Goal: Information Seeking & Learning: Learn about a topic

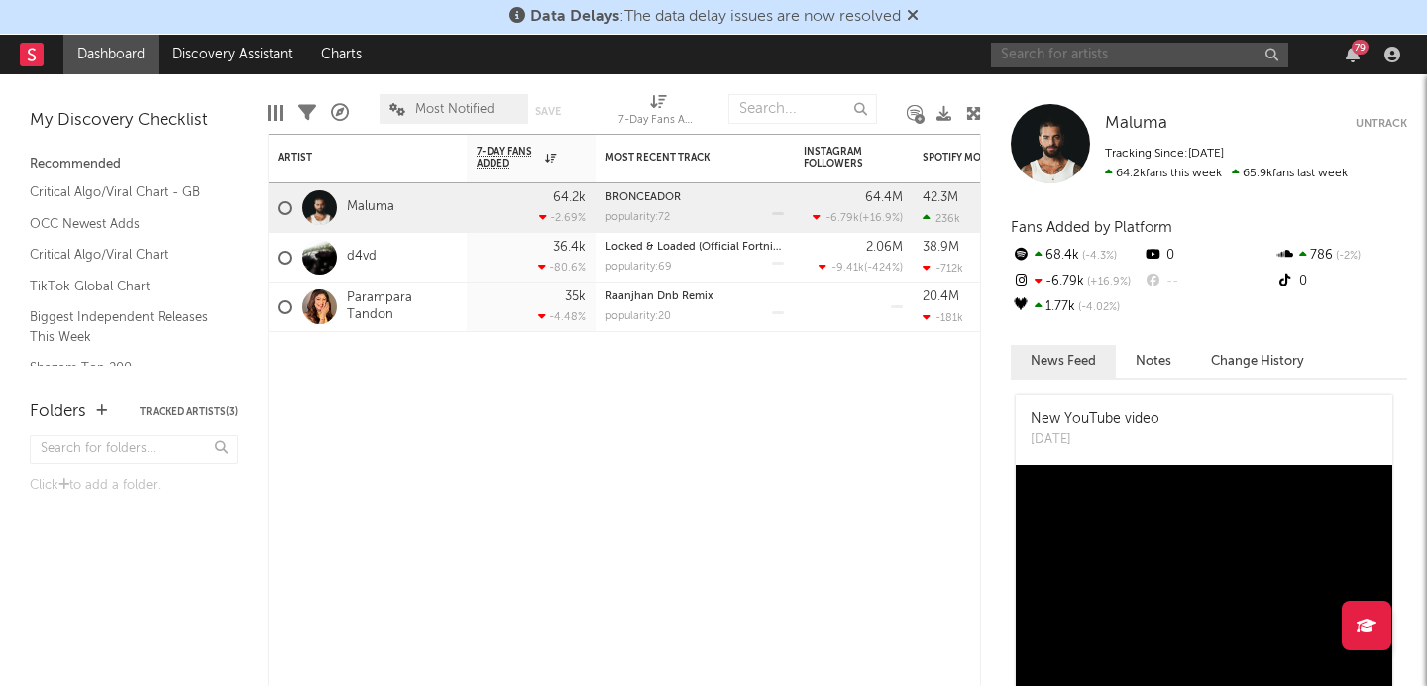
click at [1128, 55] on input "text" at bounding box center [1139, 55] width 297 height 25
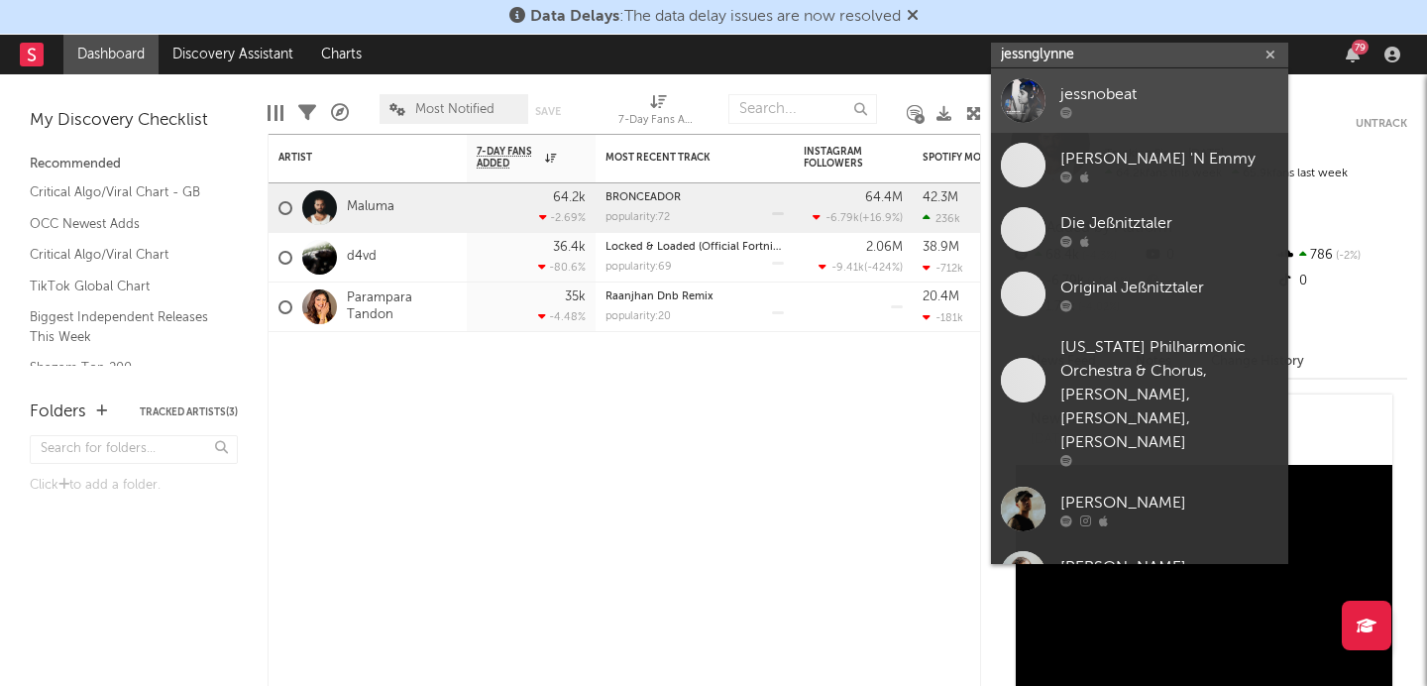
type input "jessnglynne"
click at [1089, 85] on div "jessnobeat" at bounding box center [1169, 94] width 218 height 24
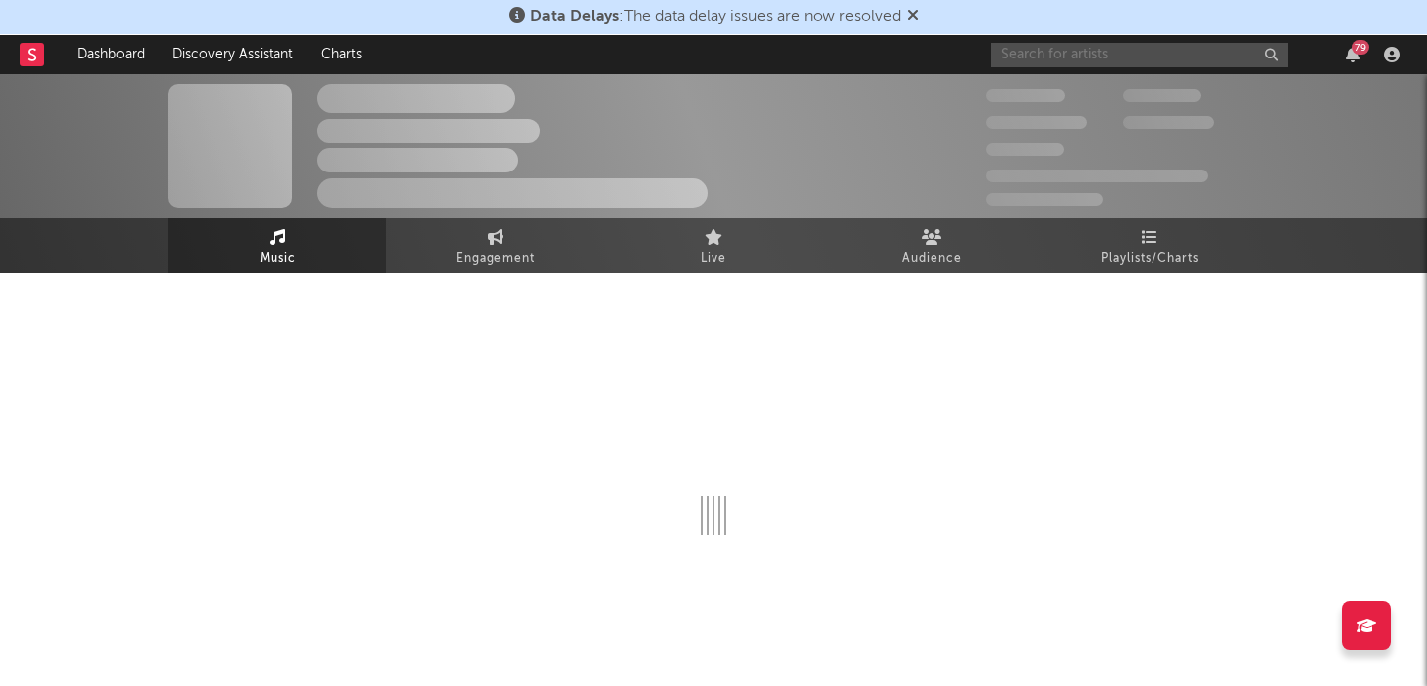
click at [1092, 51] on input "text" at bounding box center [1139, 55] width 297 height 25
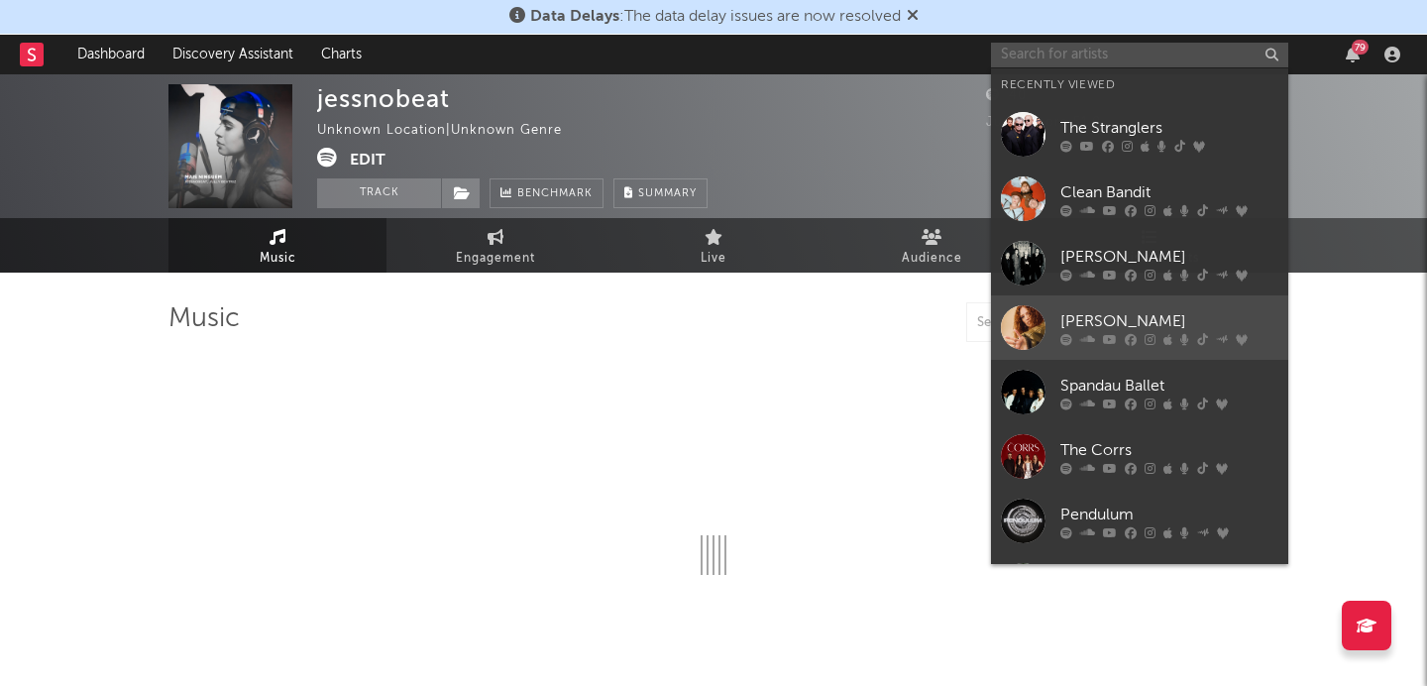
select select "1w"
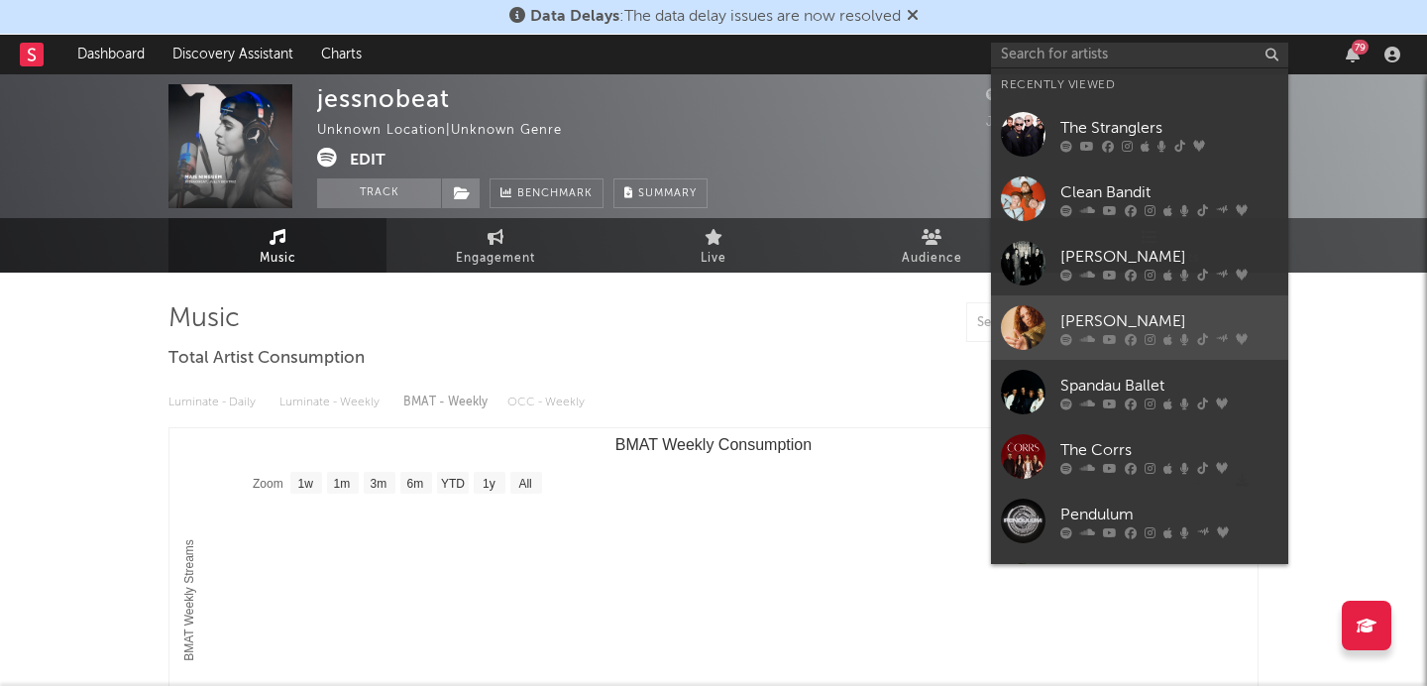
click at [1108, 319] on div "[PERSON_NAME]" at bounding box center [1169, 321] width 218 height 24
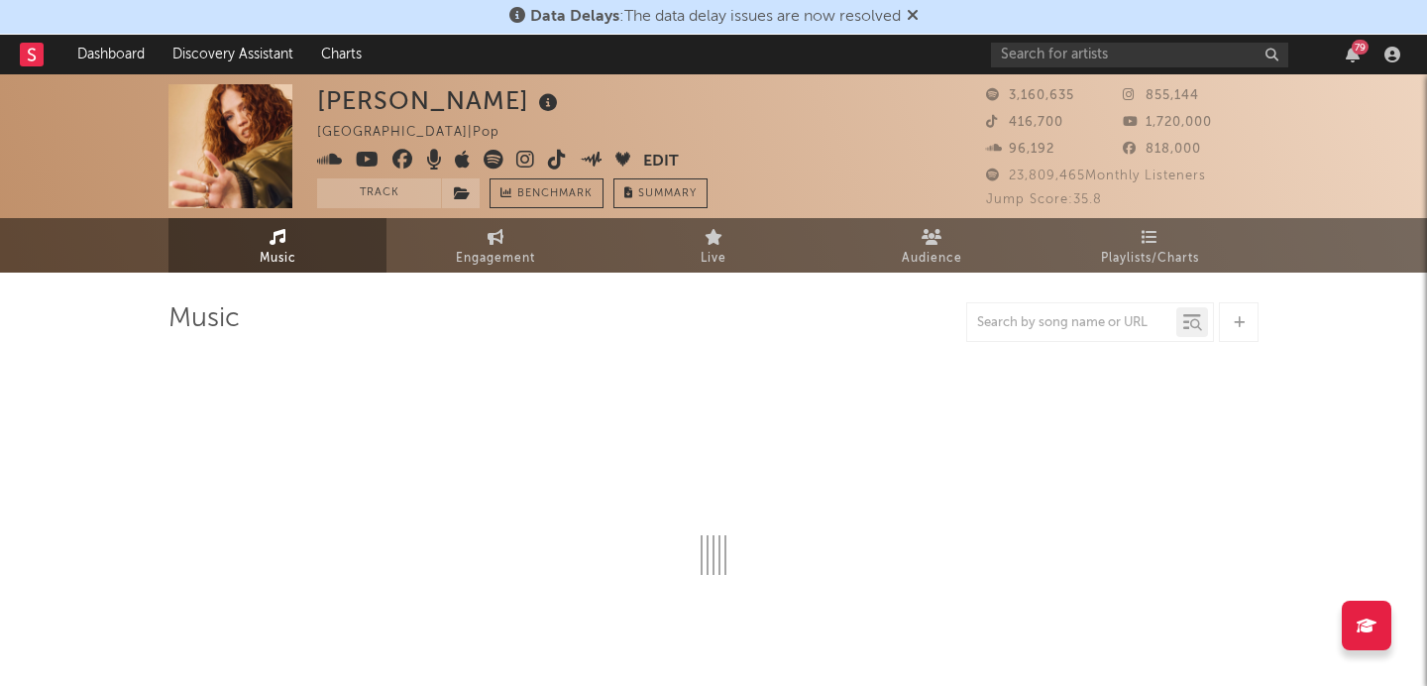
select select "6m"
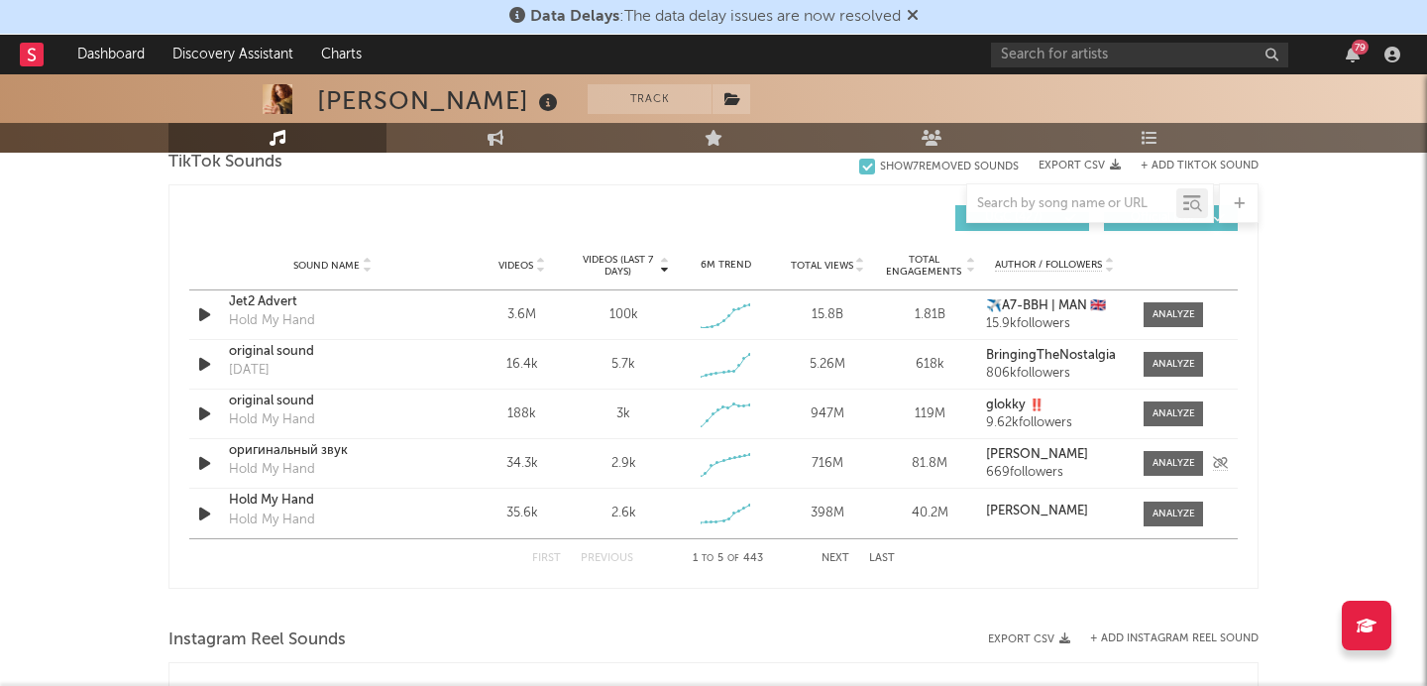
scroll to position [1361, 0]
click at [1195, 361] on span at bounding box center [1173, 364] width 59 height 25
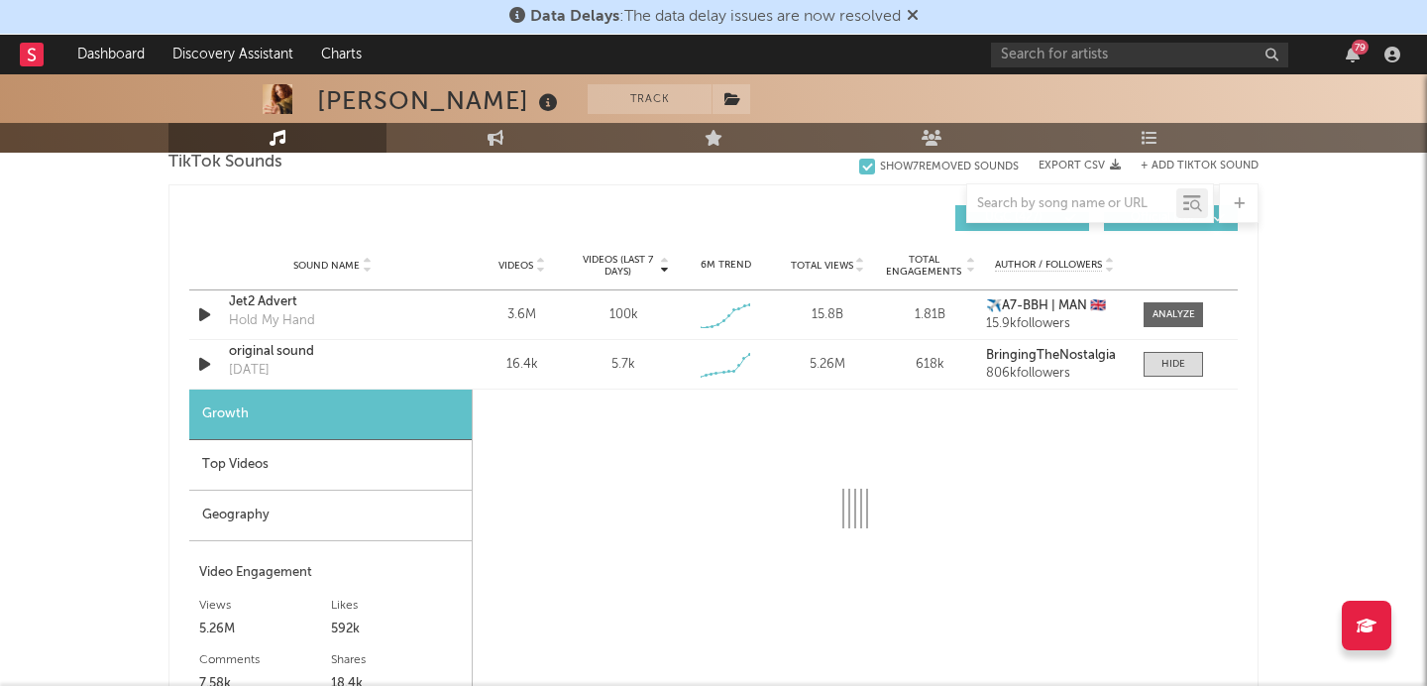
select select "1w"
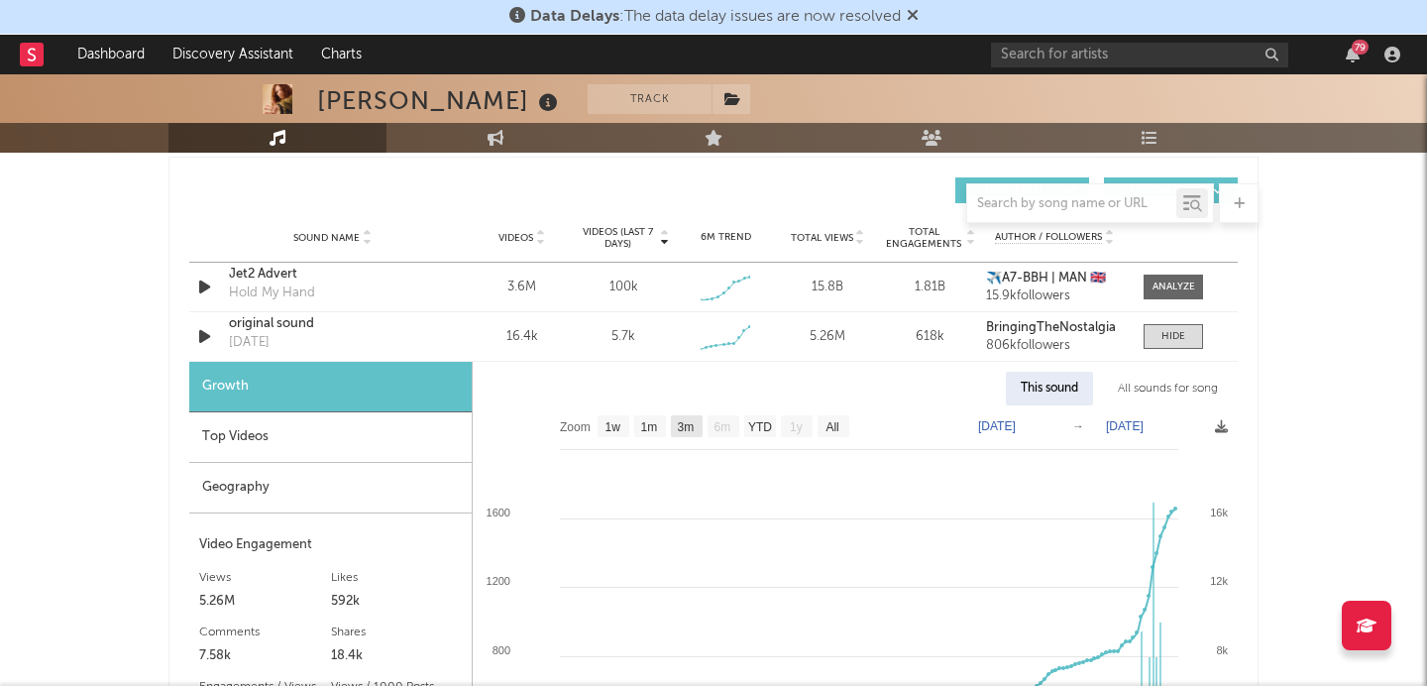
scroll to position [1388, 0]
click at [311, 441] on div "Top Videos" at bounding box center [330, 437] width 282 height 51
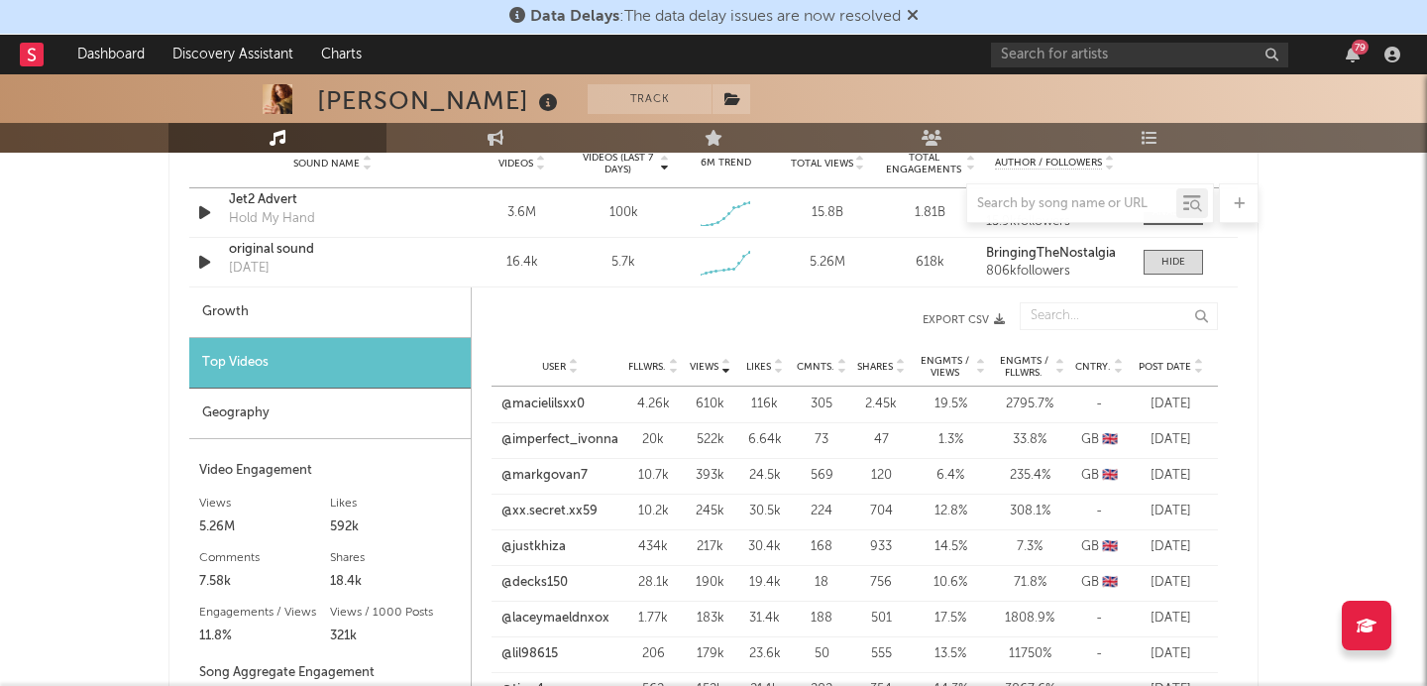
scroll to position [1475, 0]
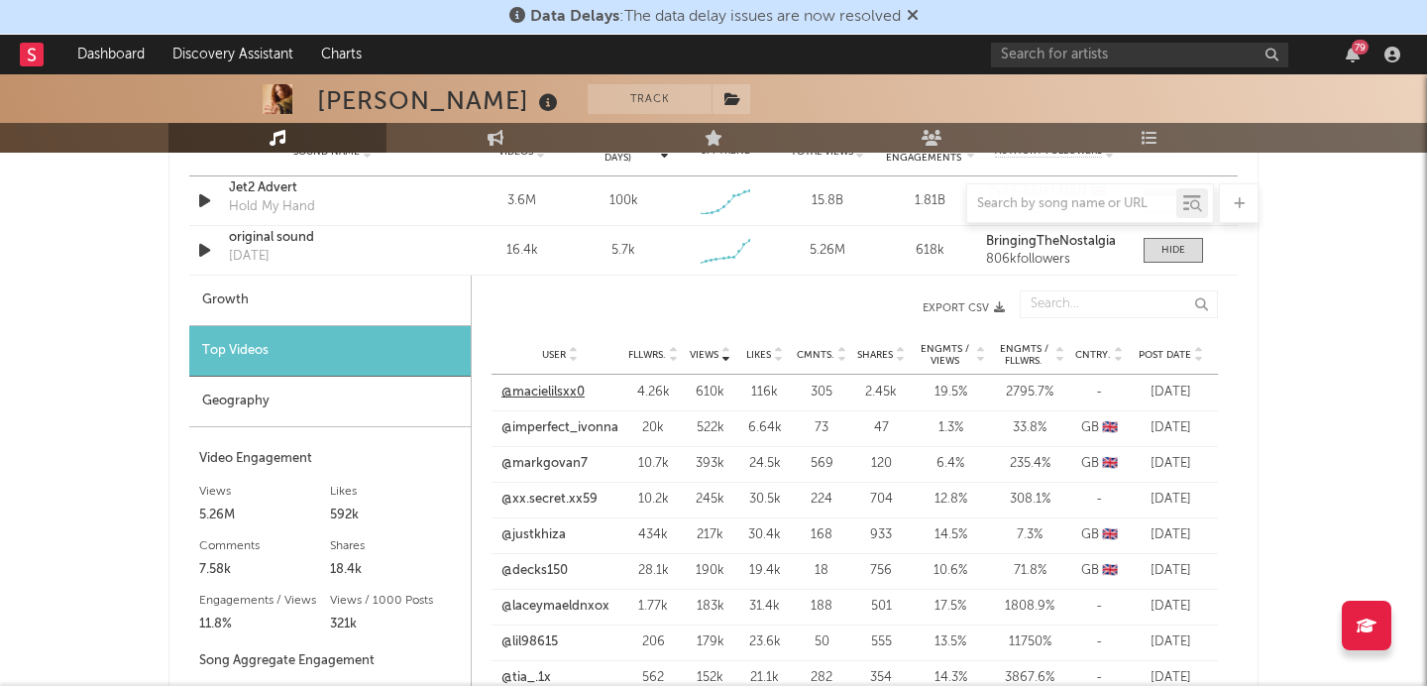
click at [569, 387] on link "@macielilsxx0" at bounding box center [542, 393] width 83 height 20
click at [1192, 354] on div at bounding box center [1197, 354] width 12 height 15
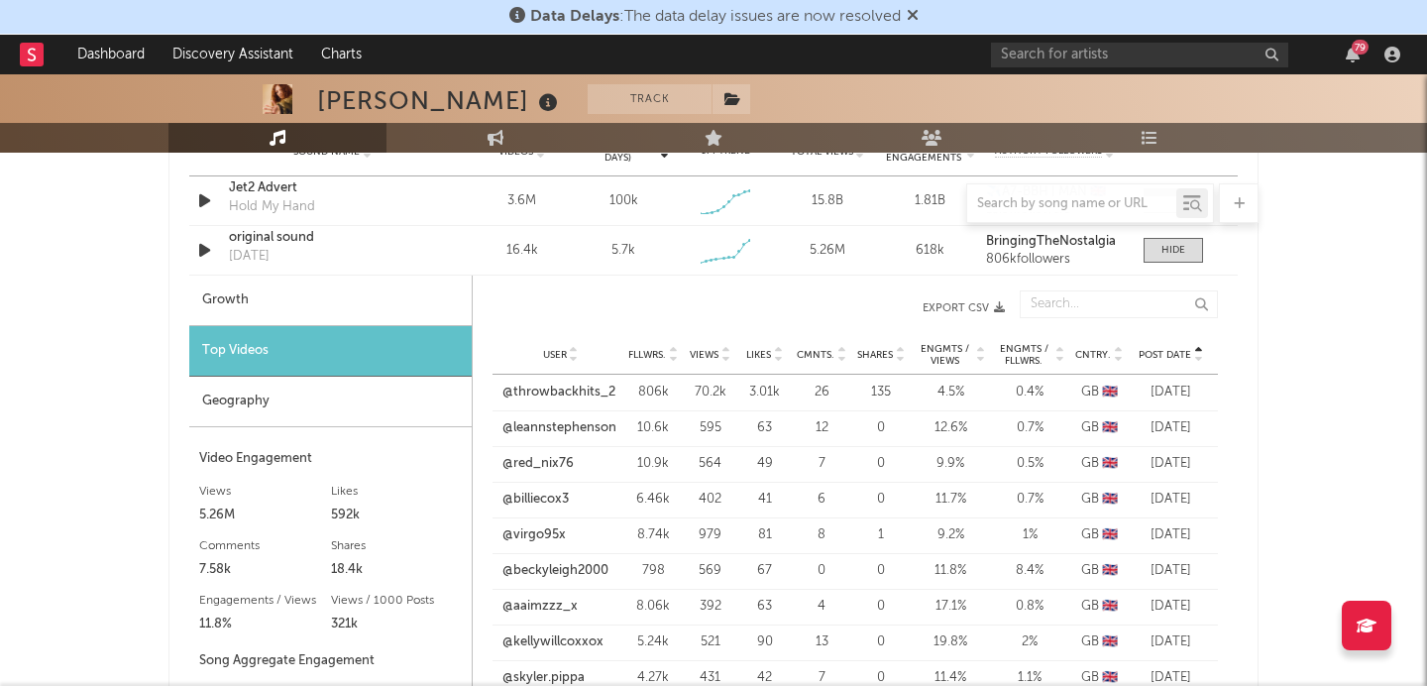
click at [1192, 354] on div at bounding box center [1197, 354] width 12 height 15
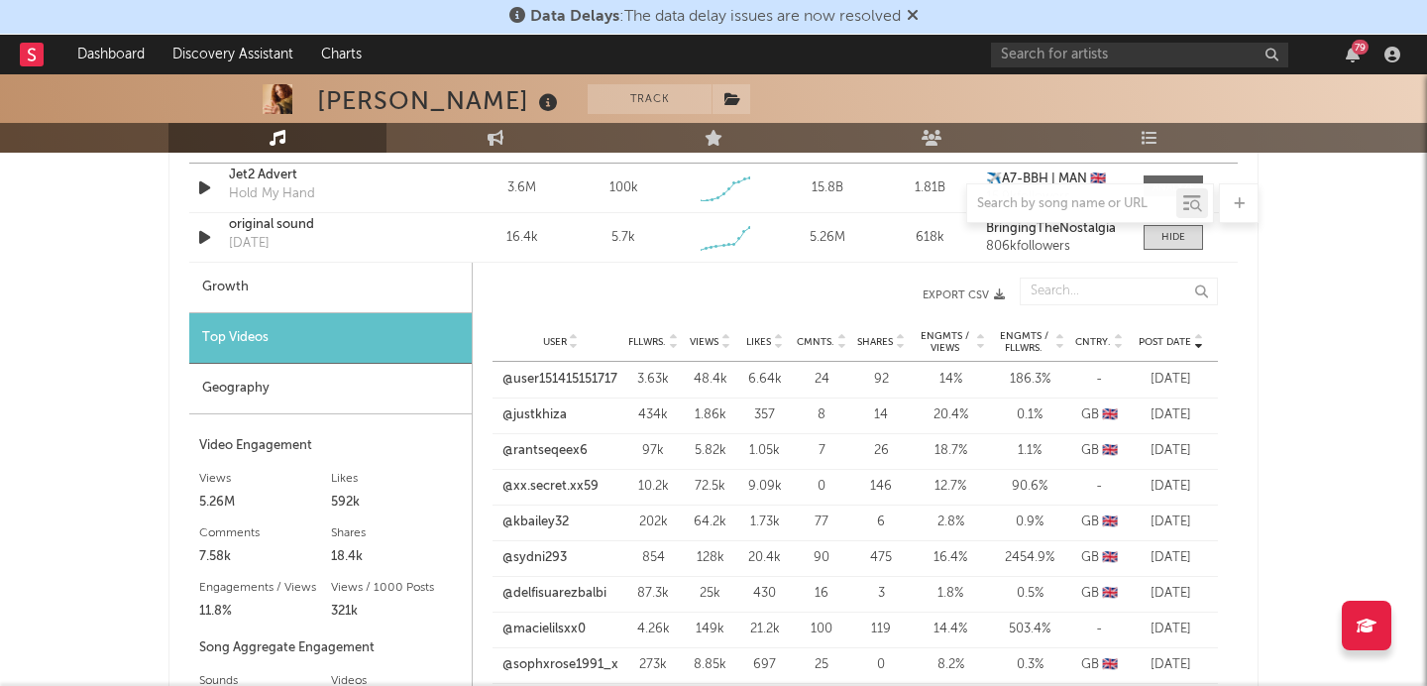
scroll to position [1491, 0]
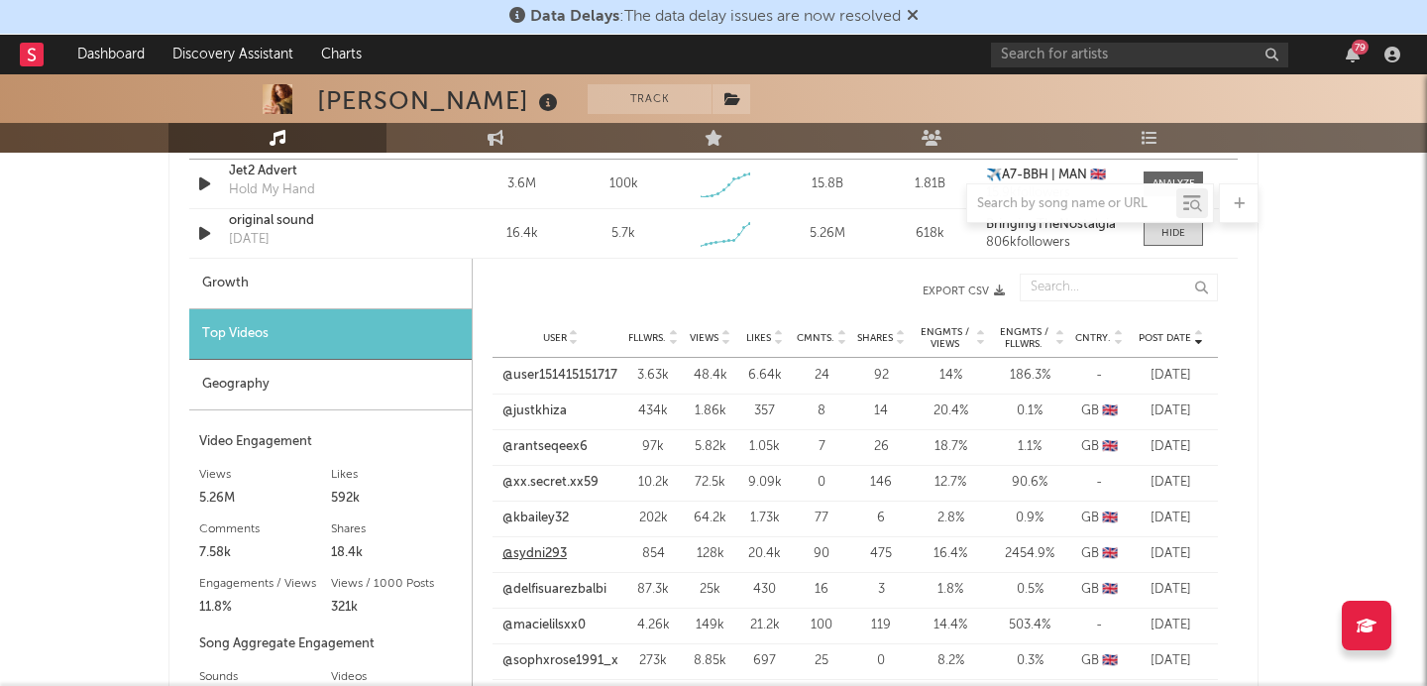
click at [542, 550] on link "@sydni293" at bounding box center [534, 554] width 64 height 20
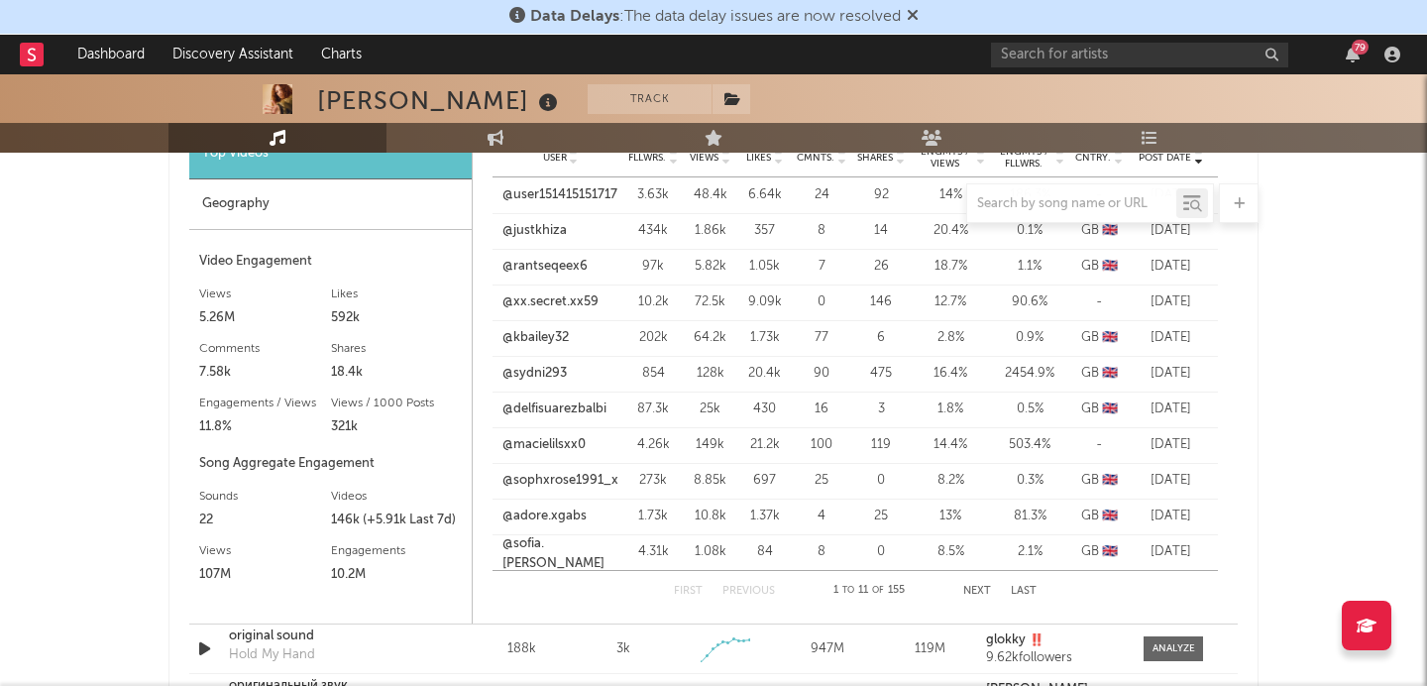
scroll to position [1520, 0]
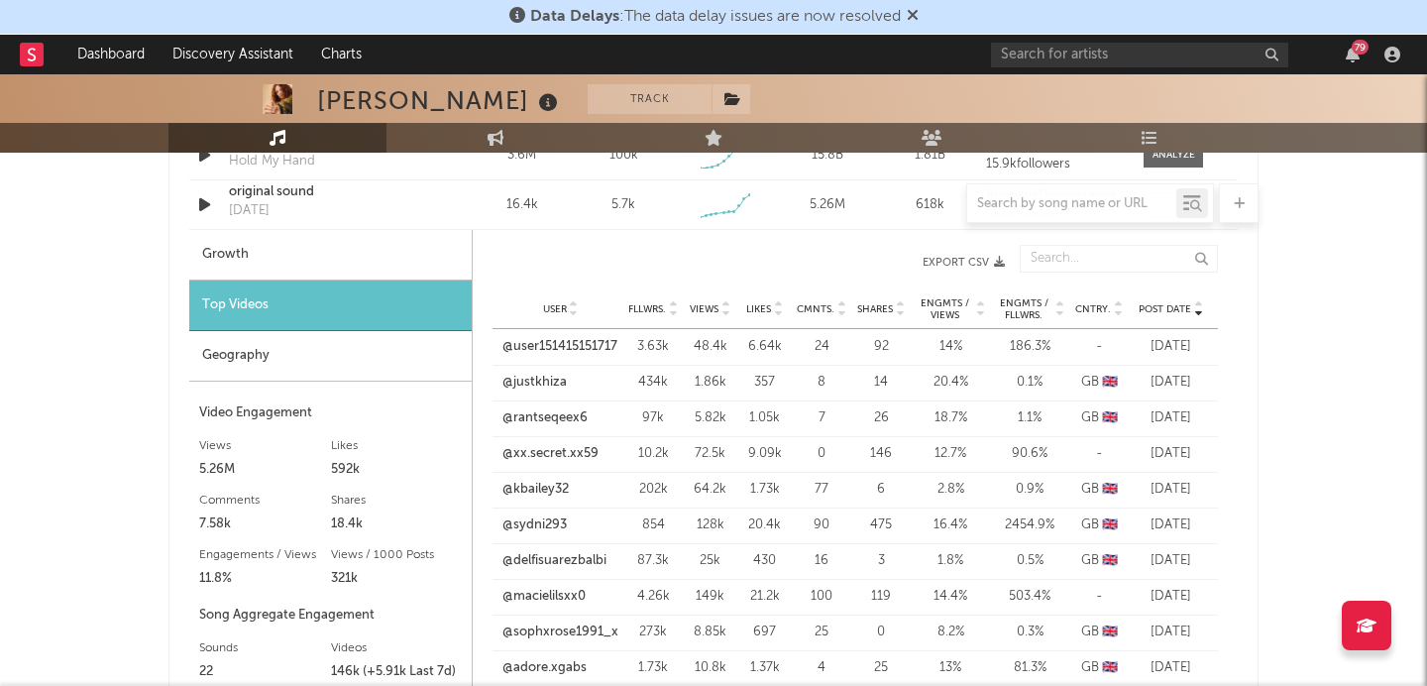
click at [723, 312] on icon at bounding box center [725, 313] width 10 height 8
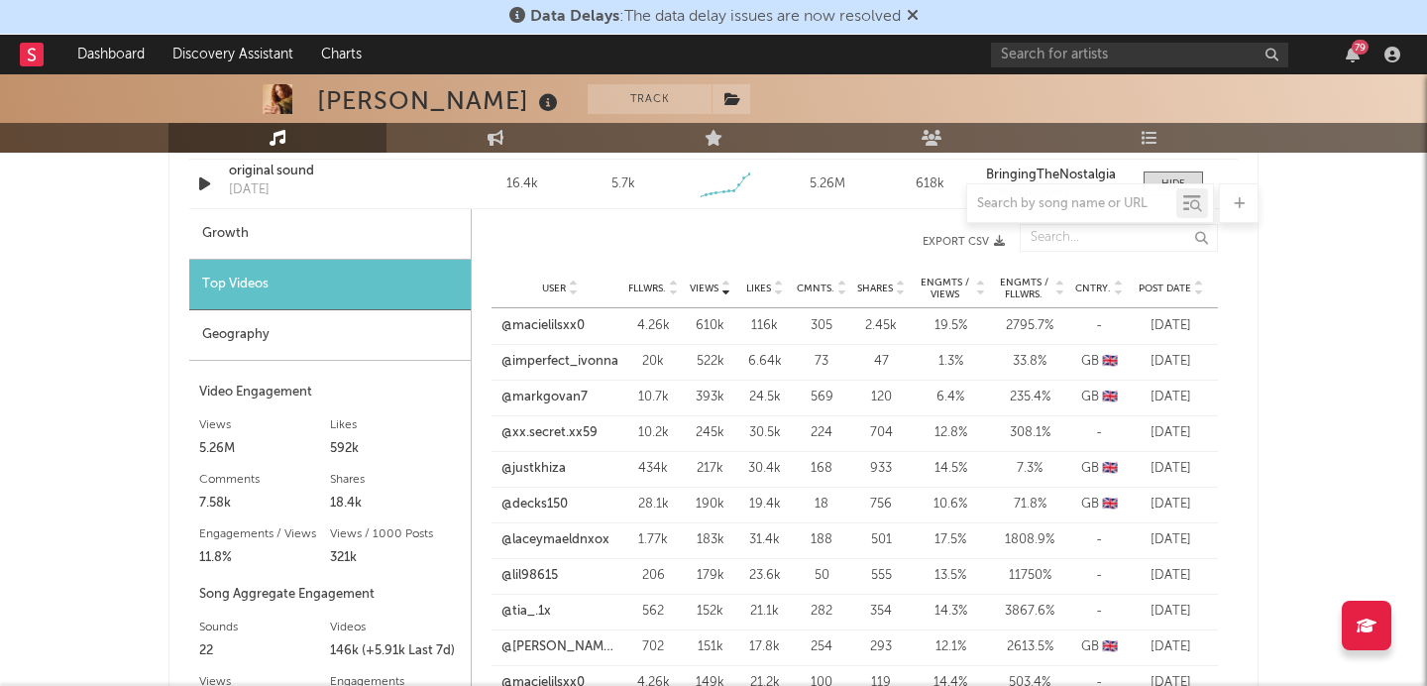
scroll to position [1580, 0]
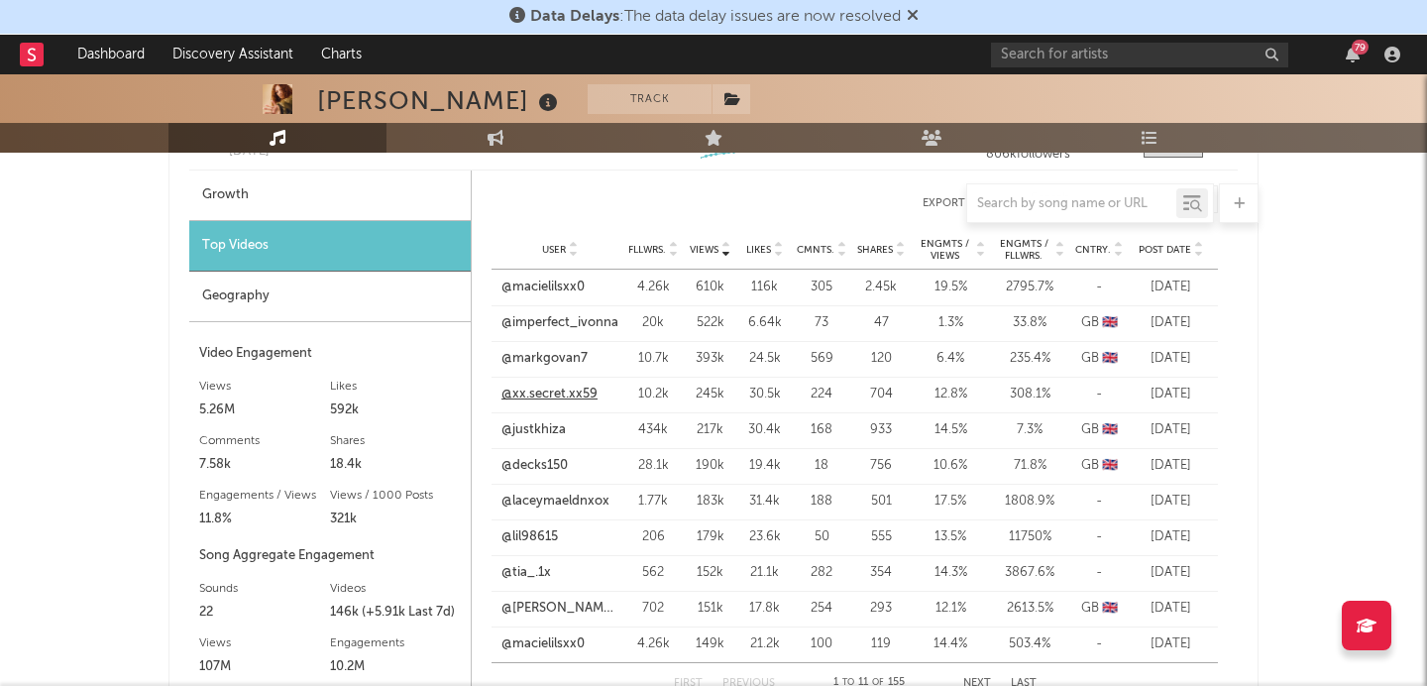
click at [588, 392] on link "@xx.secret.xx59" at bounding box center [549, 394] width 96 height 20
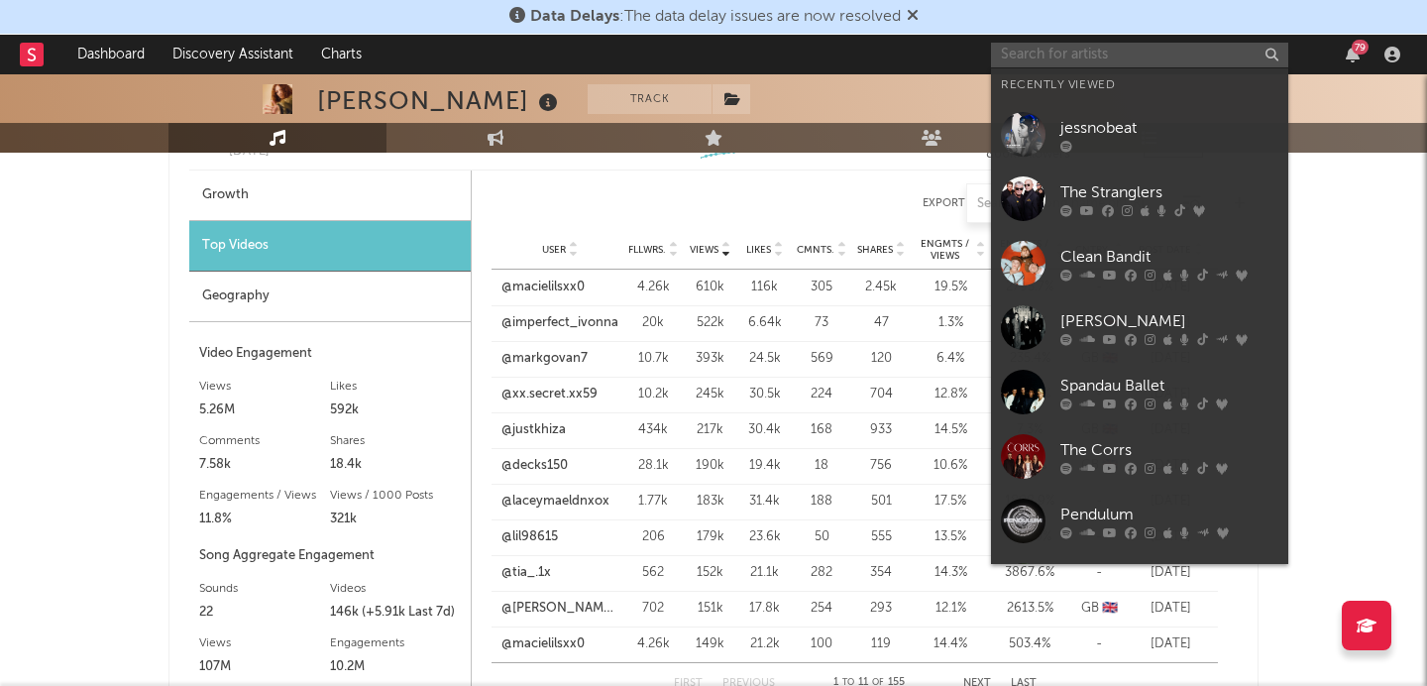
click at [1224, 56] on input "text" at bounding box center [1139, 55] width 297 height 25
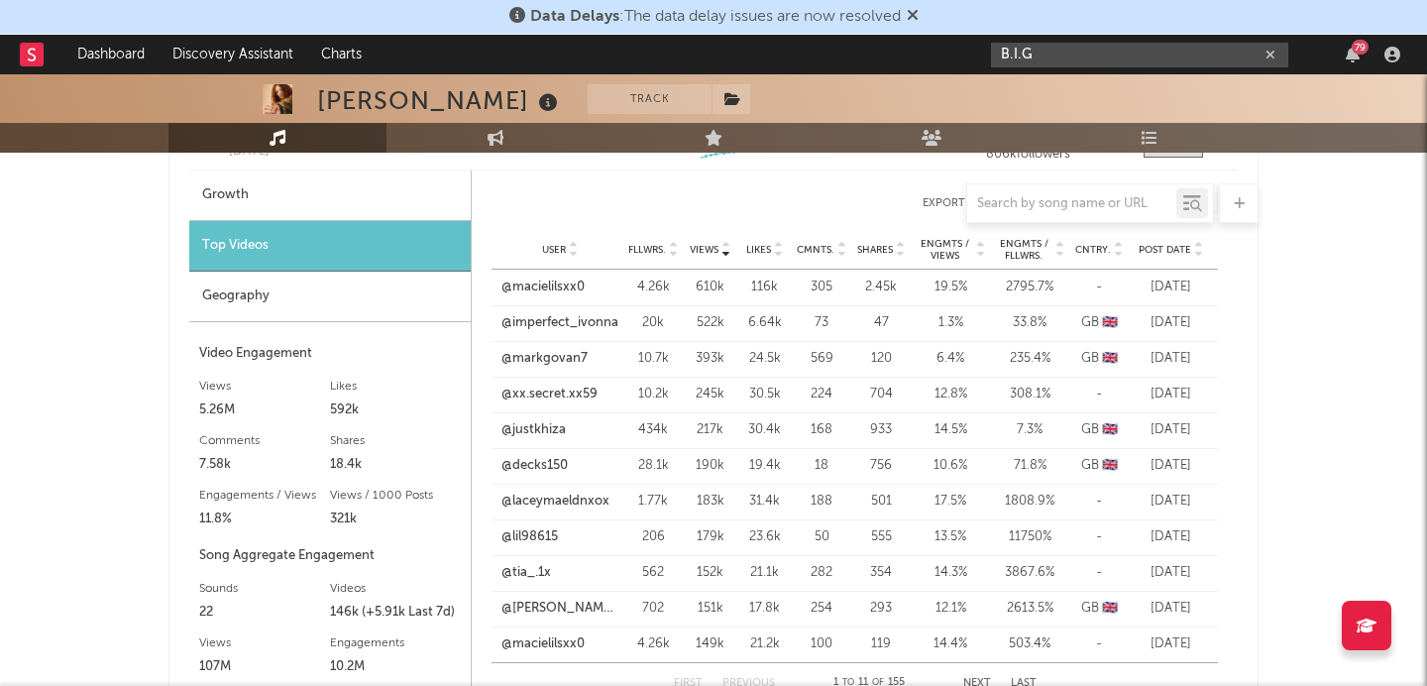
click at [1004, 55] on input "B.I.G" at bounding box center [1139, 55] width 297 height 25
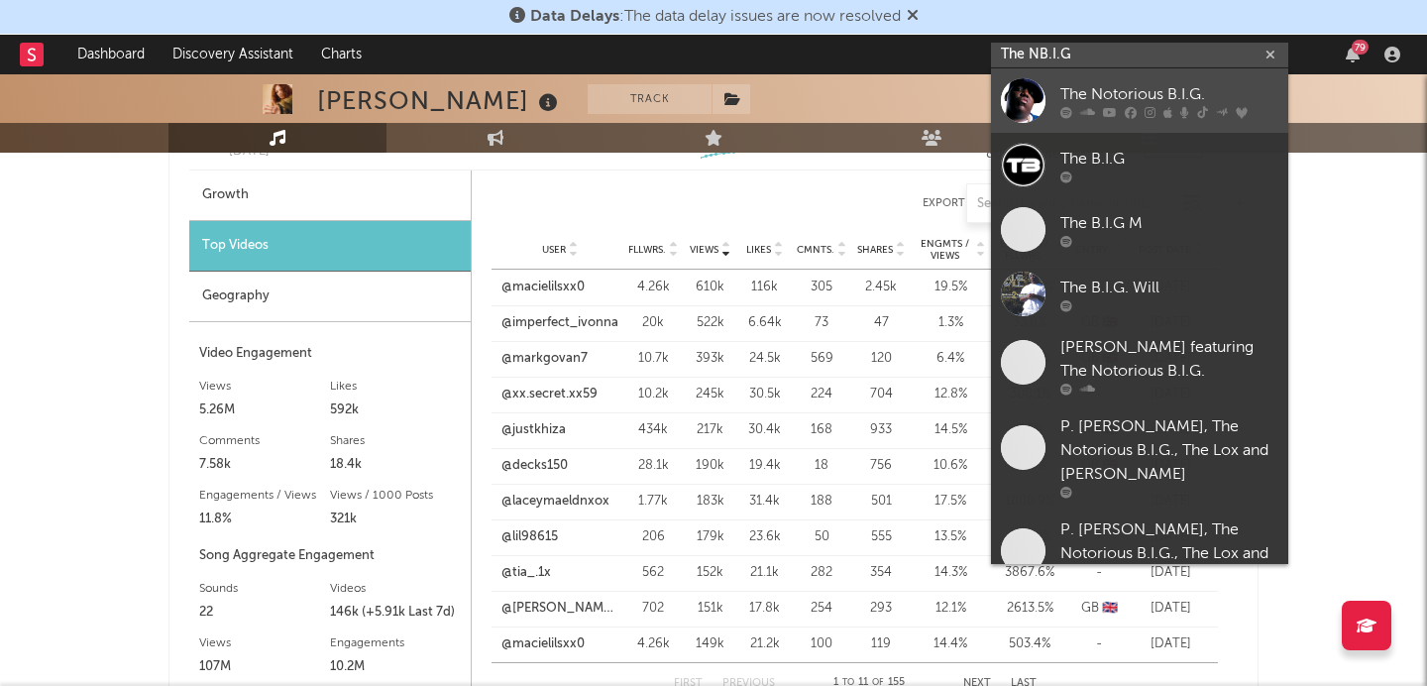
type input "The NB.I.G"
click at [1135, 89] on div "The Notorious B.I.G." at bounding box center [1169, 94] width 218 height 24
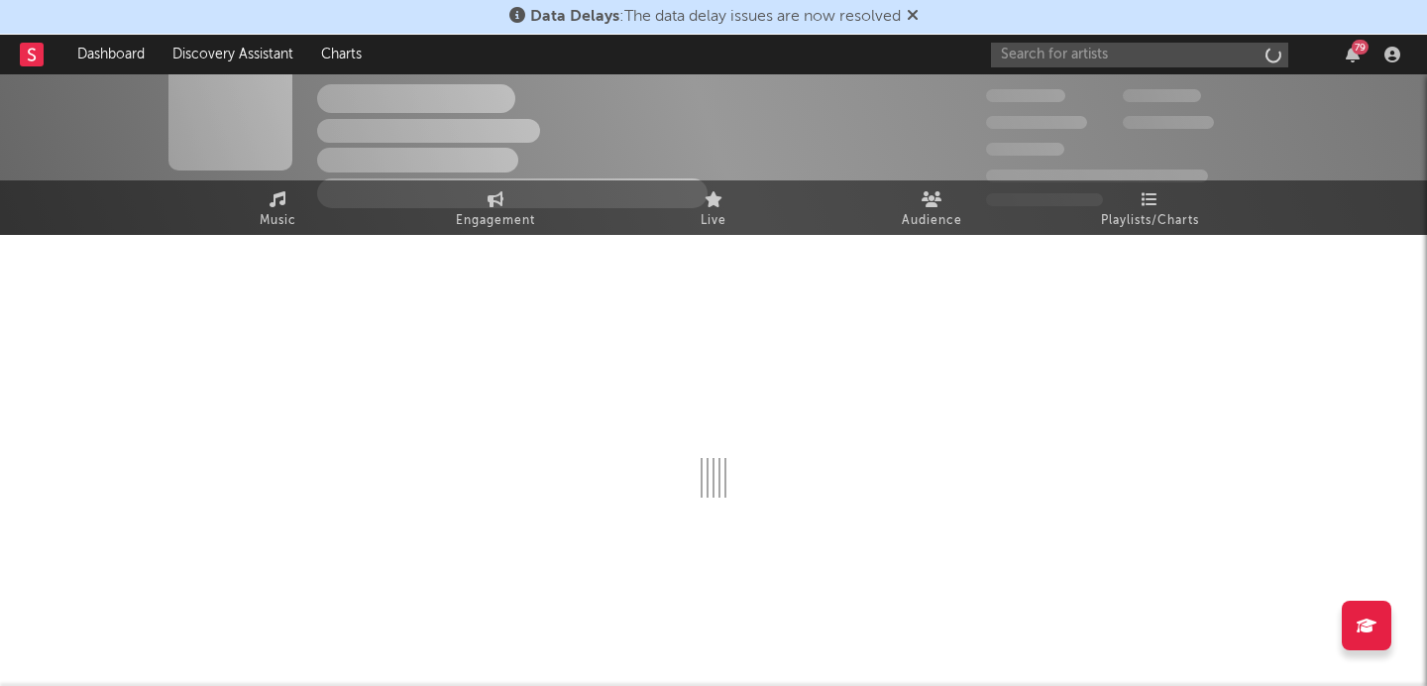
scroll to position [38, 0]
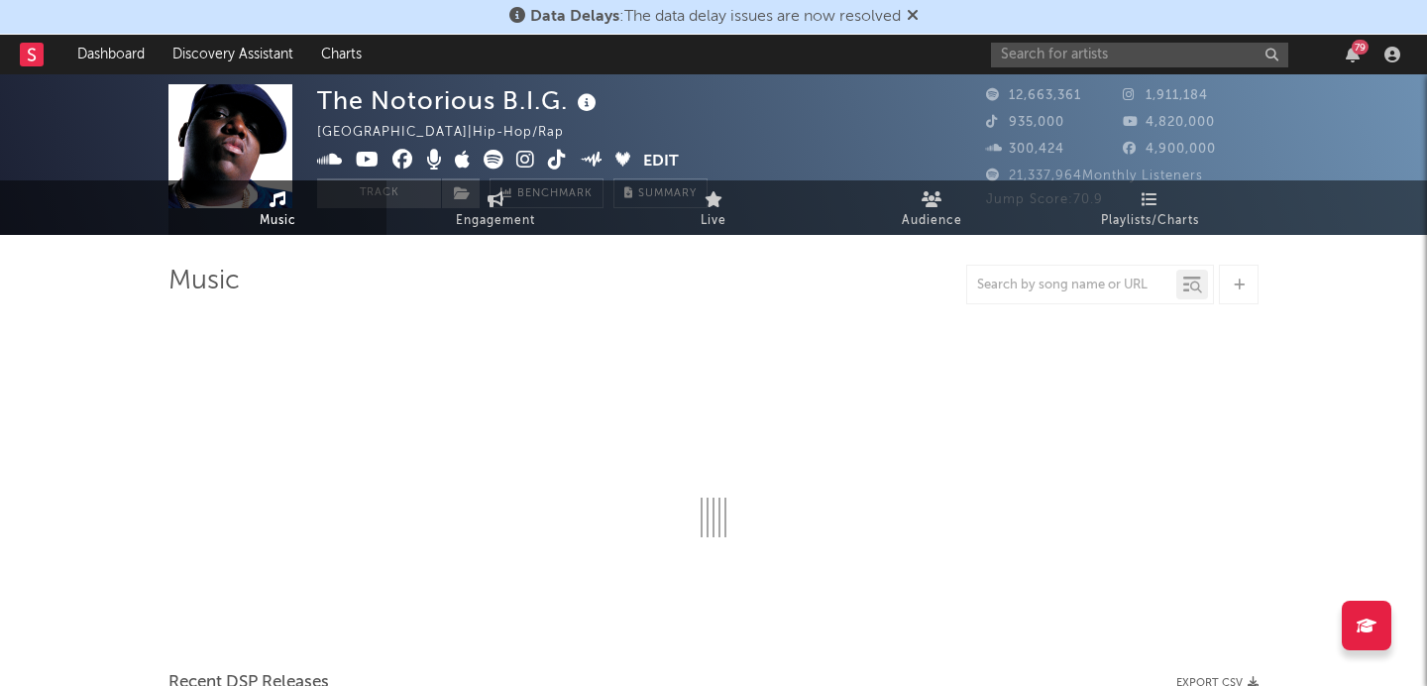
select select "6m"
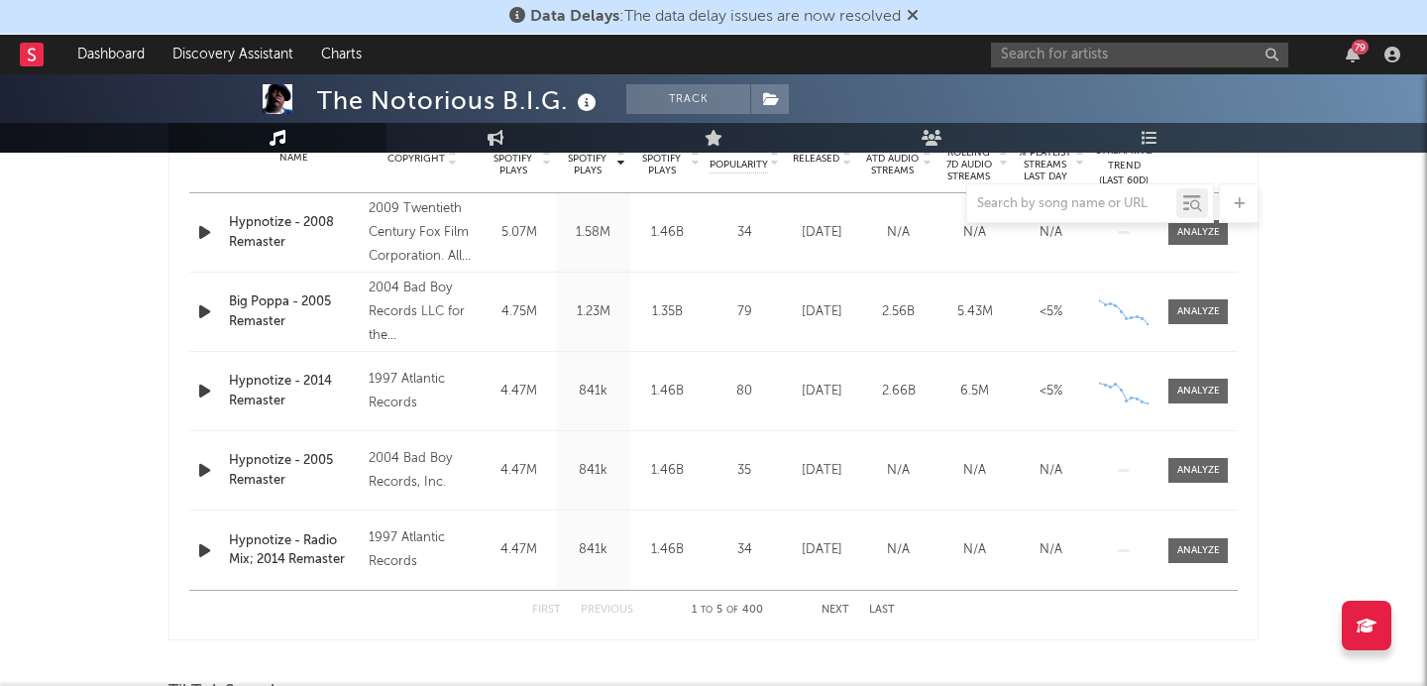
scroll to position [845, 0]
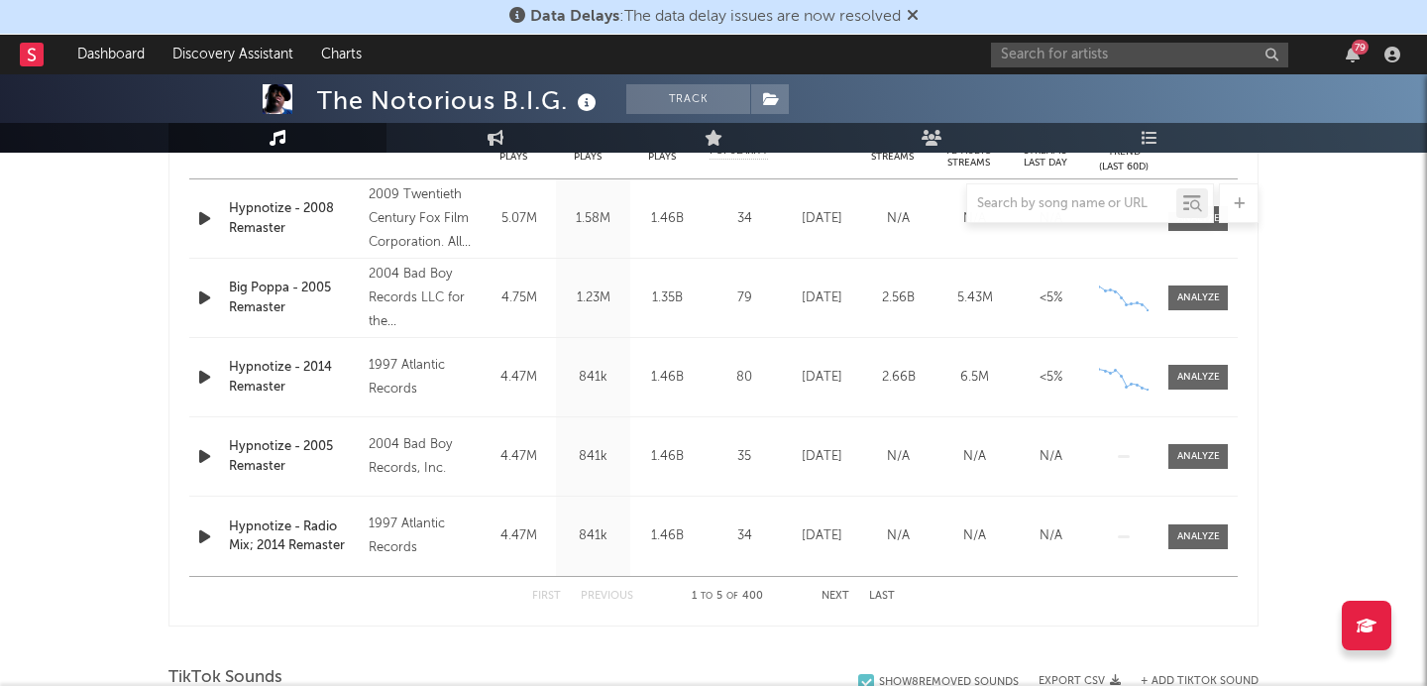
click at [837, 591] on button "Next" at bounding box center [836, 596] width 28 height 11
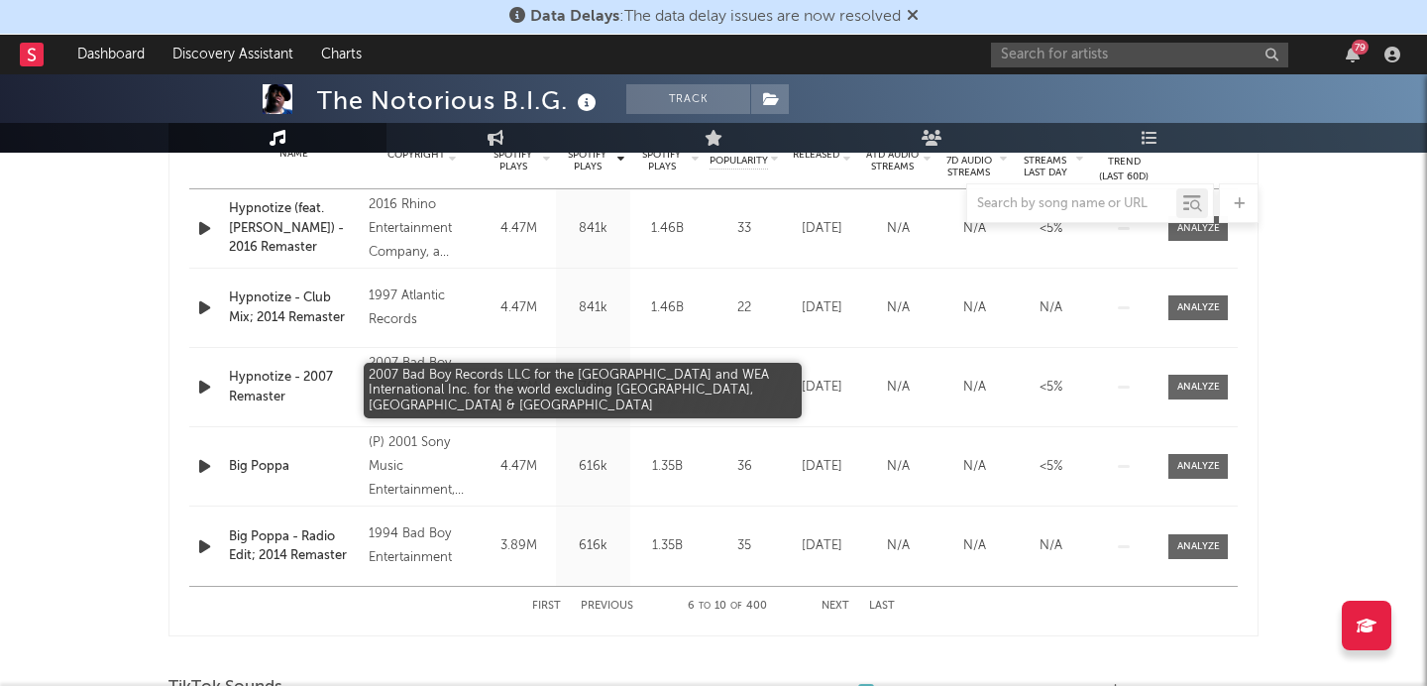
scroll to position [838, 0]
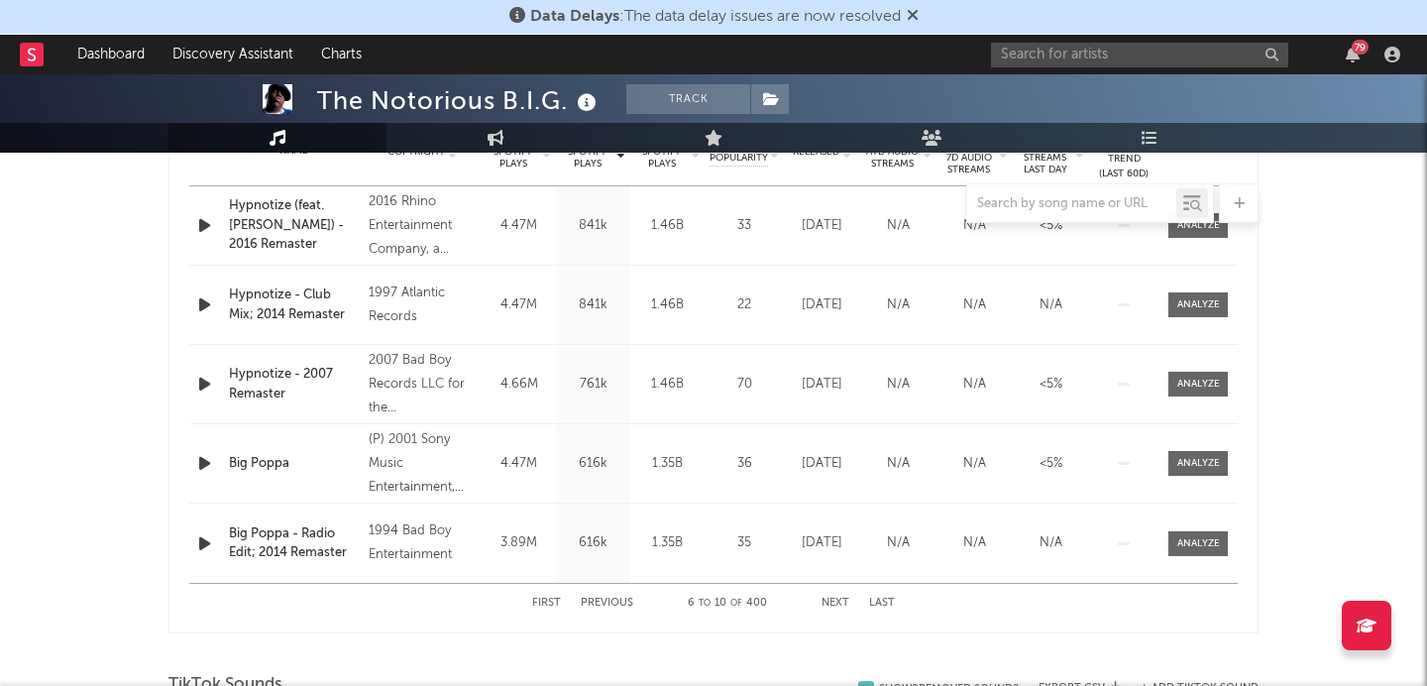
click at [828, 601] on button "Next" at bounding box center [836, 603] width 28 height 11
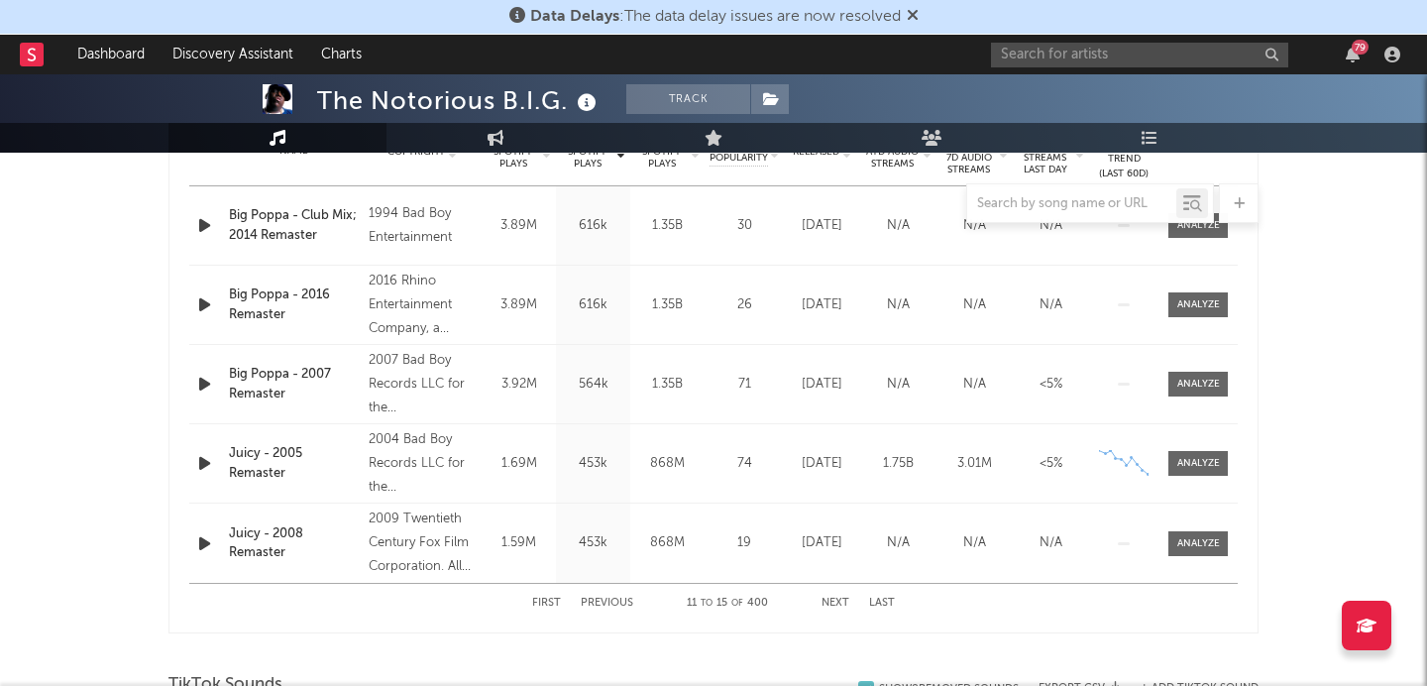
click at [828, 601] on button "Next" at bounding box center [836, 603] width 28 height 11
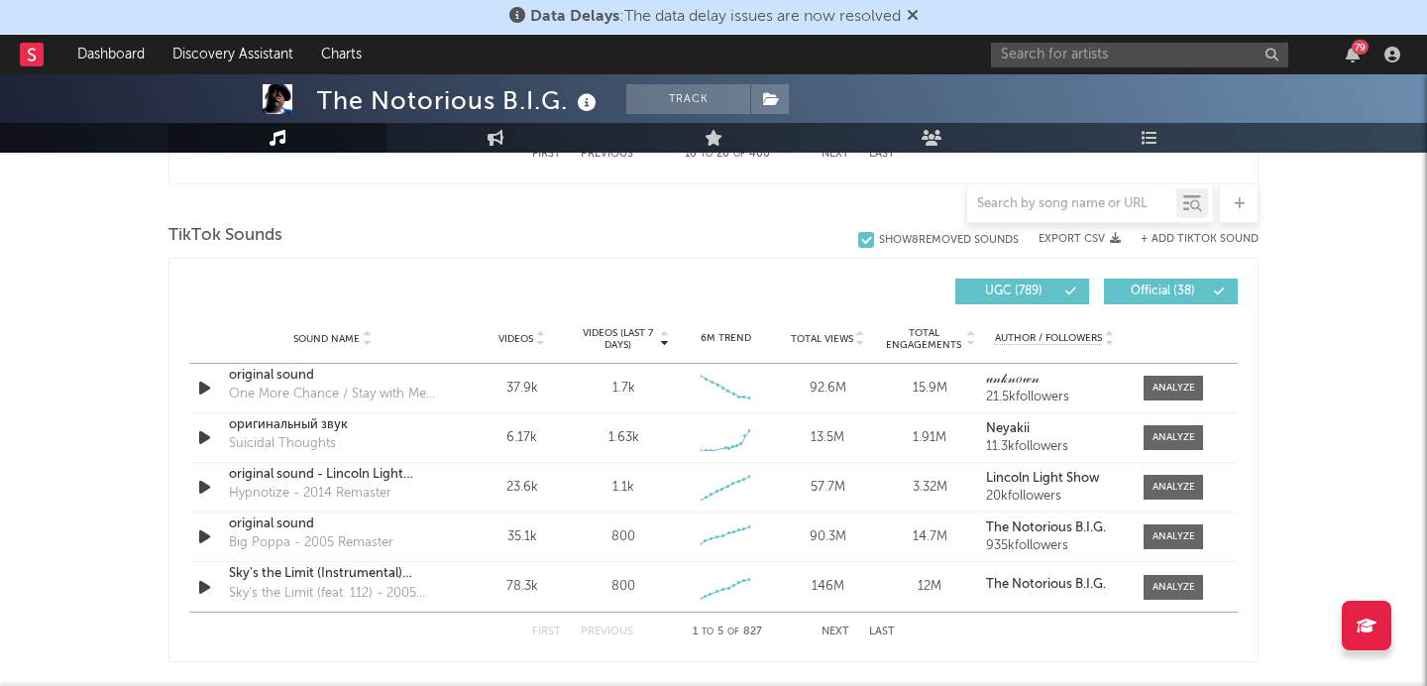
scroll to position [1317, 0]
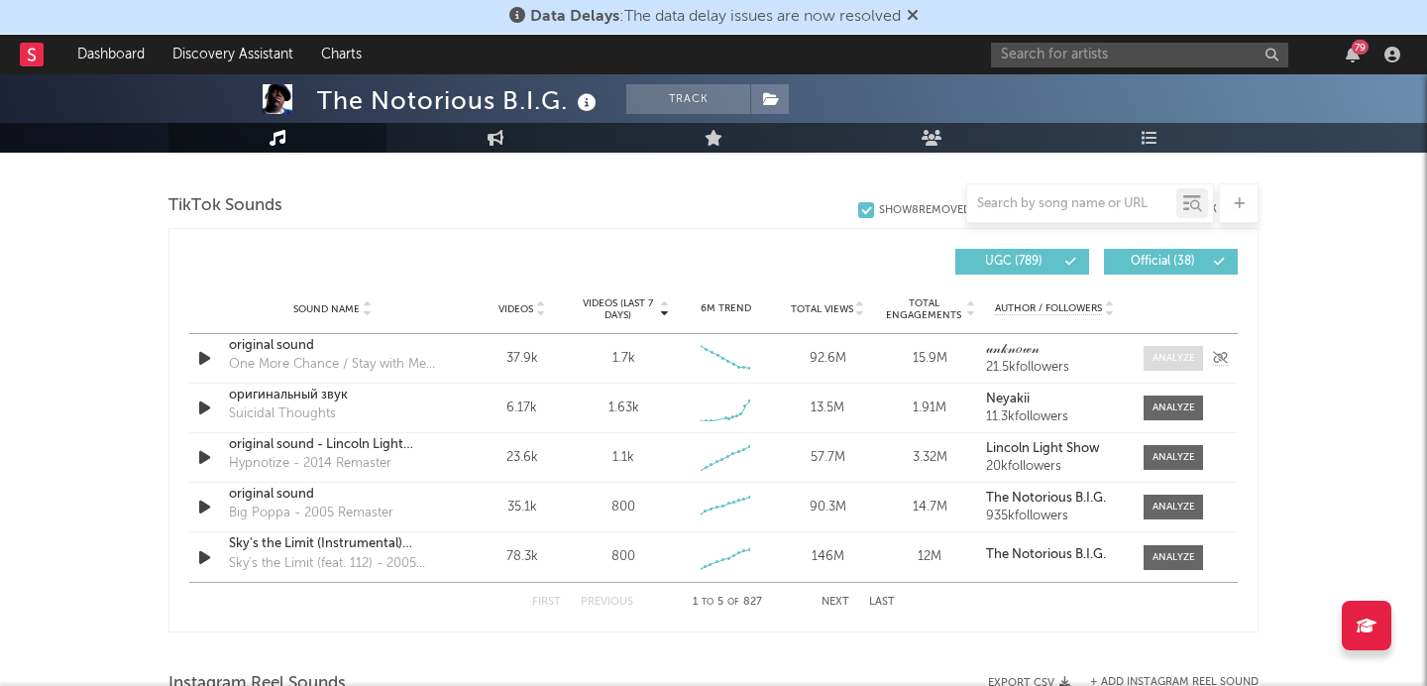
click at [1183, 354] on div at bounding box center [1174, 358] width 43 height 15
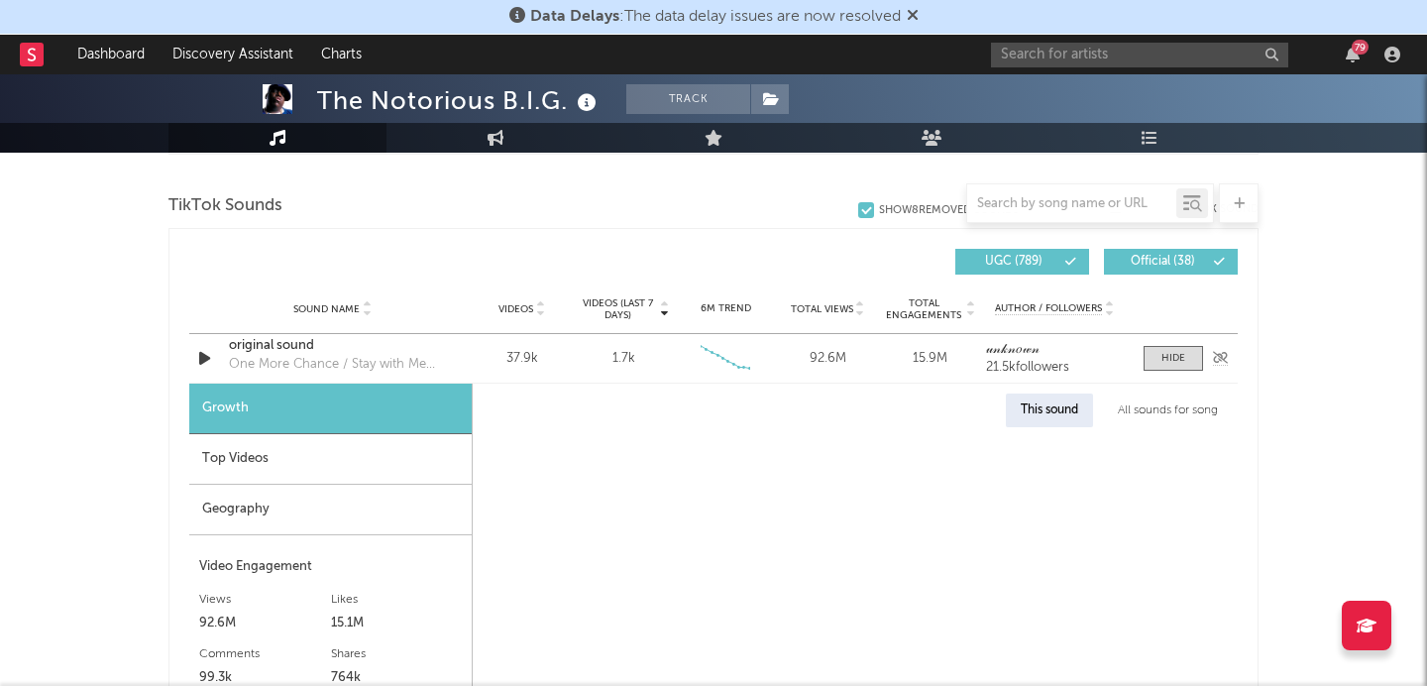
select select "6m"
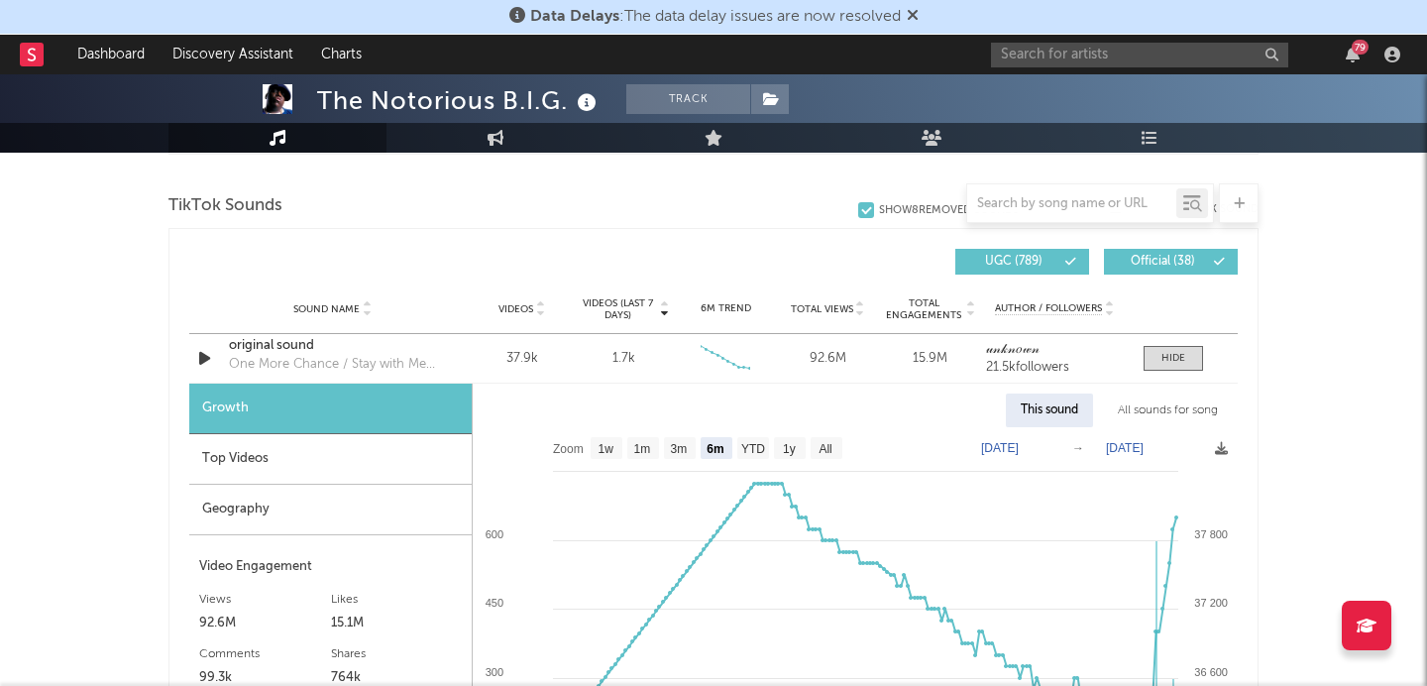
click at [389, 469] on div "Top Videos" at bounding box center [330, 459] width 282 height 51
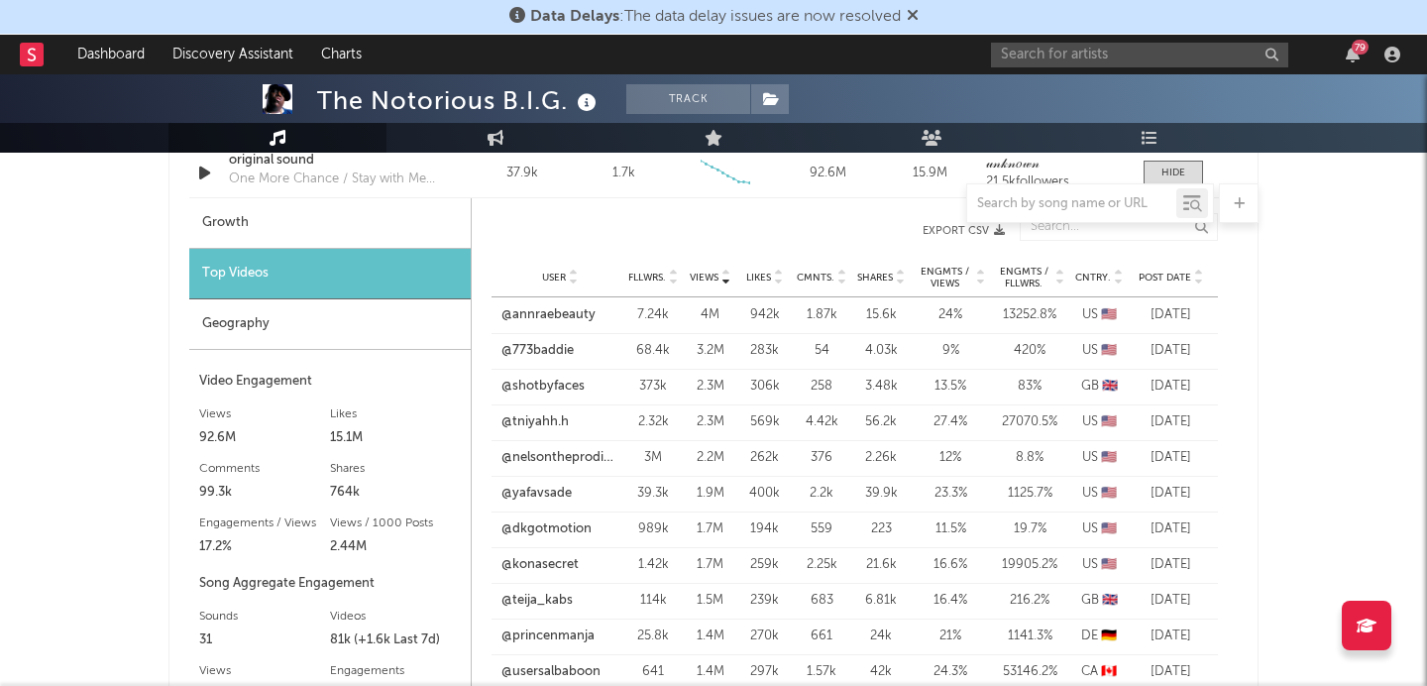
scroll to position [1484, 0]
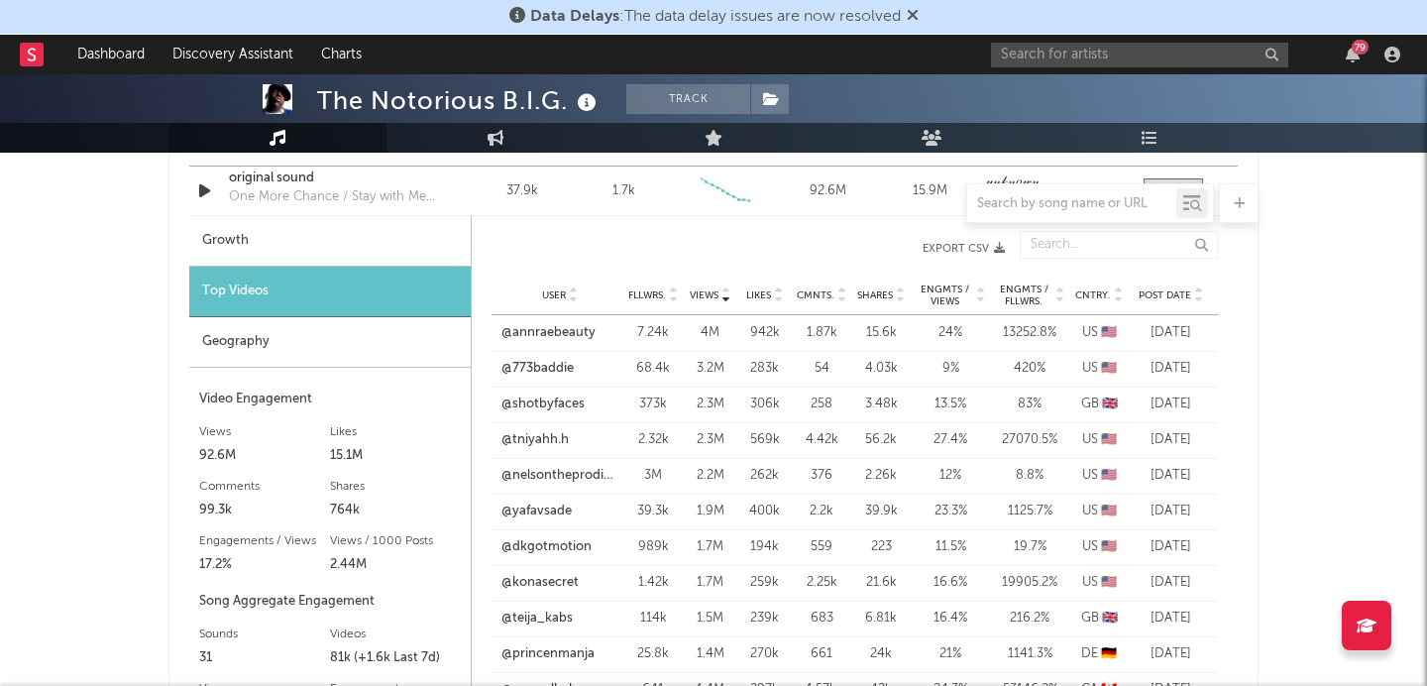
click at [1199, 297] on icon at bounding box center [1198, 299] width 10 height 8
